Goal: Navigation & Orientation: Find specific page/section

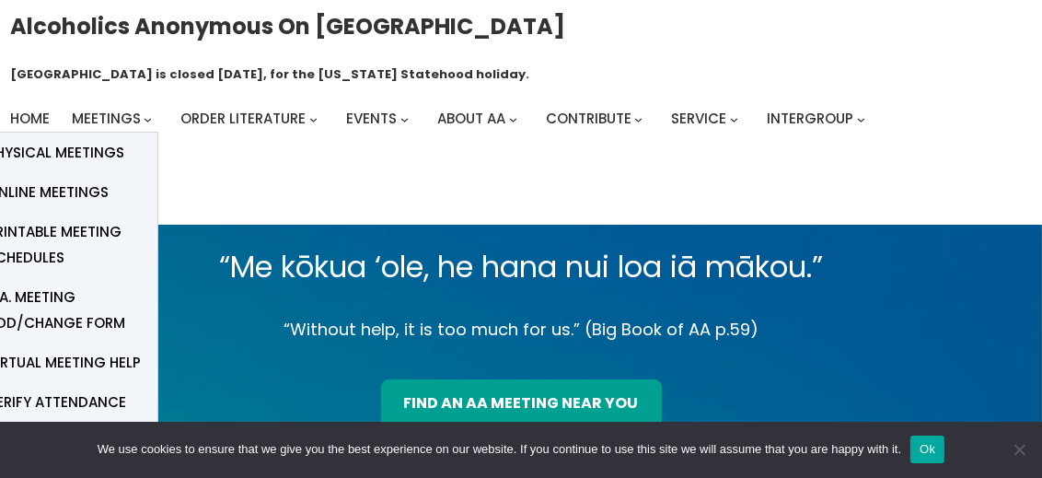
click at [80, 140] on span "Physical Meetings" at bounding box center [55, 153] width 137 height 26
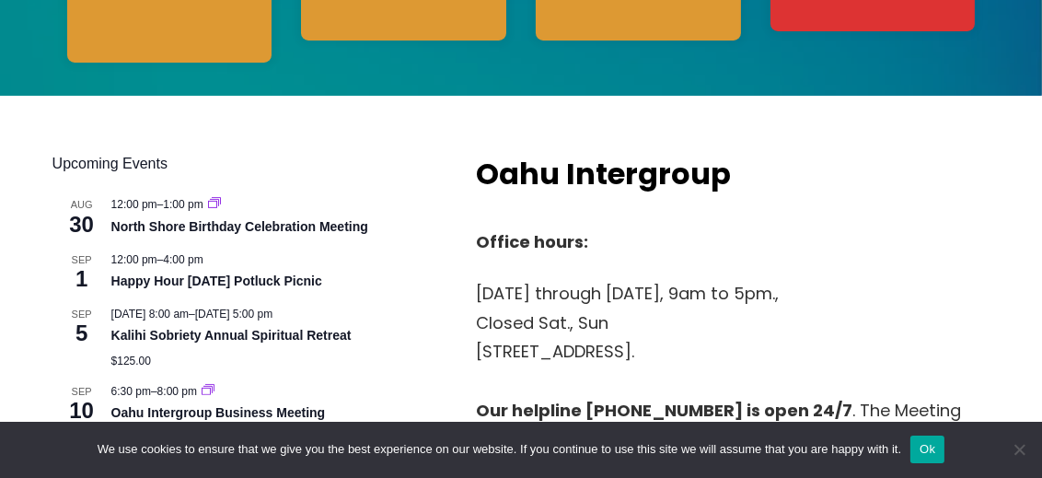
scroll to position [781, 0]
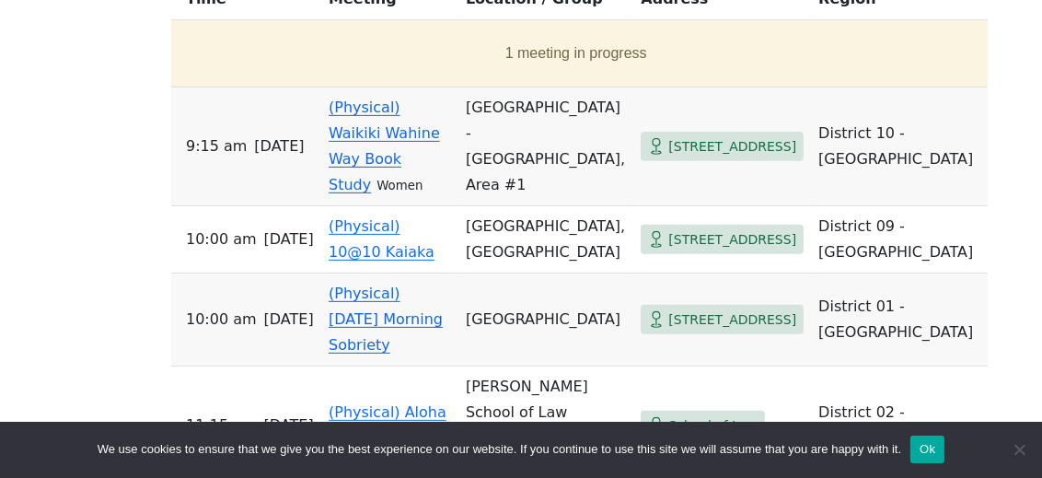
scroll to position [818, 0]
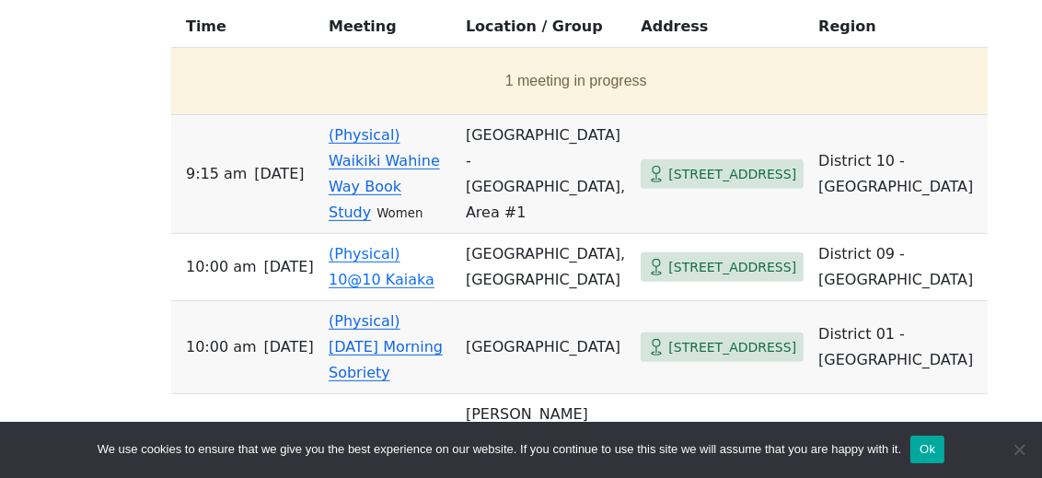
click at [350, 431] on link "(Physical) Aloha [DATE] Group" at bounding box center [388, 452] width 118 height 43
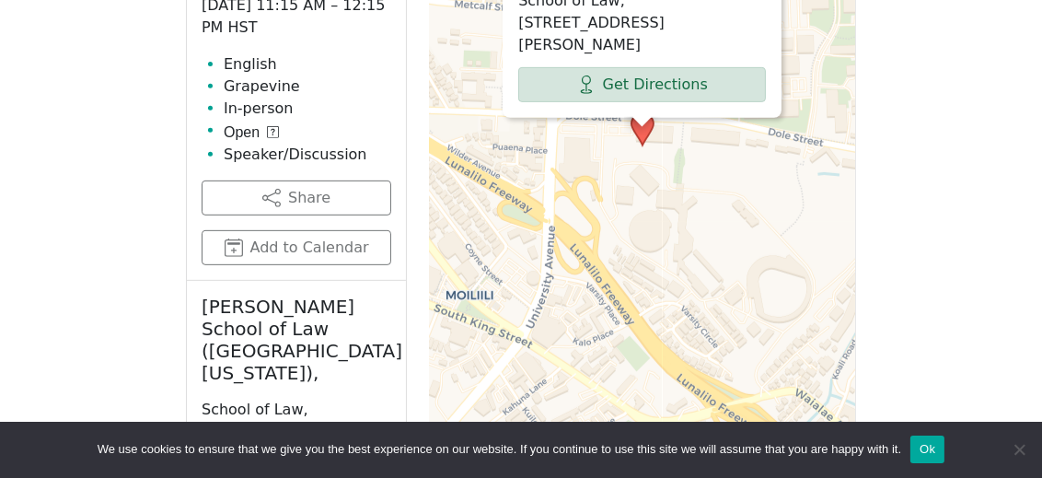
scroll to position [825, 0]
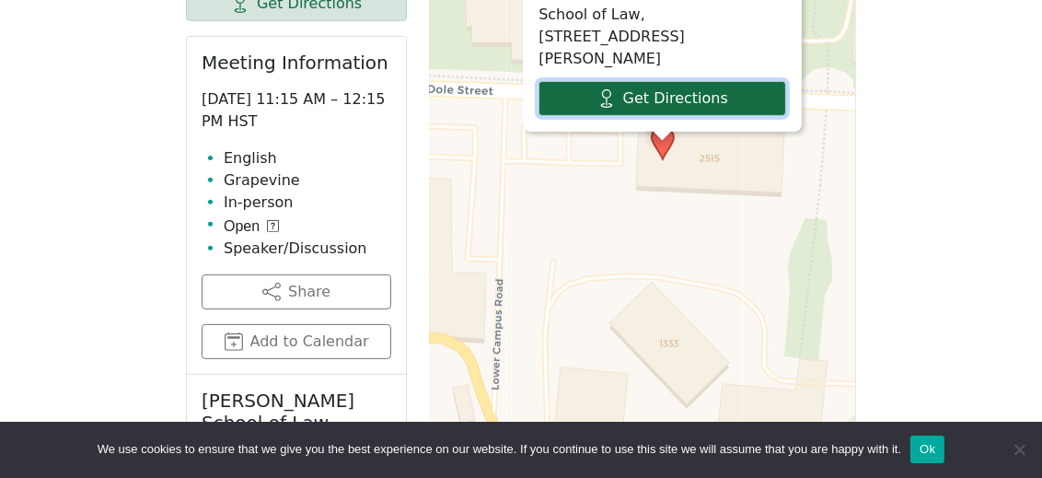
click at [650, 81] on link "Get Directions" at bounding box center [663, 98] width 248 height 35
